Goal: Find specific page/section: Find specific page/section

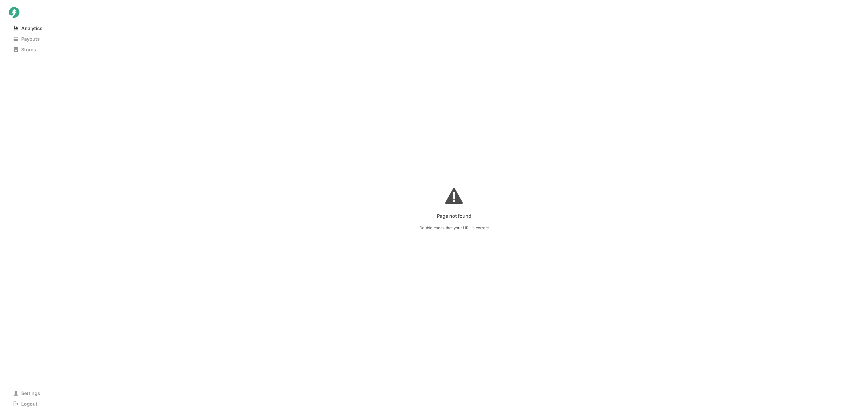
click at [29, 27] on span "Analytics" at bounding box center [28, 28] width 38 height 8
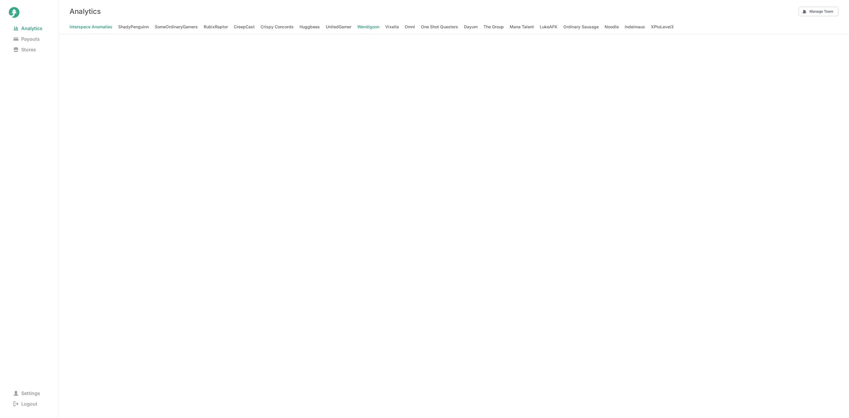
click at [367, 27] on span "Wendigoon" at bounding box center [368, 27] width 22 height 8
click at [241, 26] on span "CreepCast" at bounding box center [244, 27] width 21 height 8
